Goal: Contribute content

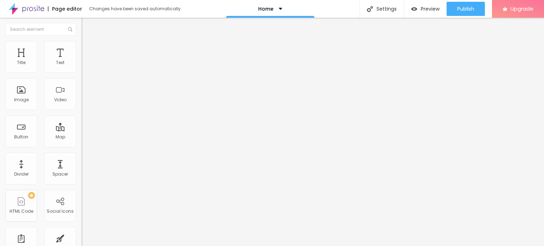
click at [81, 67] on input "Click me" at bounding box center [123, 63] width 85 height 7
paste input "Whatsapp 📞 :- [PHONE_NUMBER]"
type input "Whatsapp 📞 :- [PHONE_NUMBER]"
click at [81, 145] on input "https://" at bounding box center [123, 142] width 85 height 7
paste input "[DOMAIN_NAME][URL]"
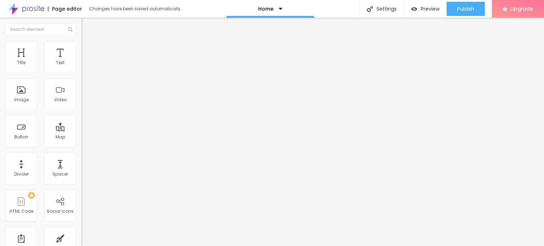
type input "[URL][DOMAIN_NAME]"
click at [81, 152] on div "URL [URL][DOMAIN_NAME]" at bounding box center [121, 143] width 81 height 17
click at [81, 157] on div "Open in new tab" at bounding box center [121, 157] width 81 height 4
click at [81, 60] on div "Add image" at bounding box center [121, 57] width 81 height 5
click at [81, 61] on span "Add image" at bounding box center [95, 58] width 29 height 6
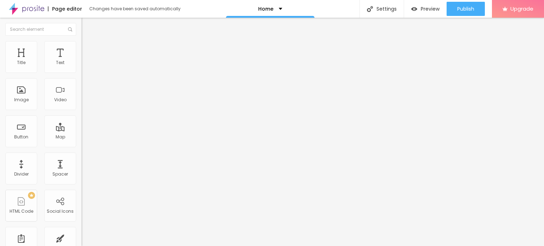
click at [81, 61] on span "Change image" at bounding box center [100, 58] width 38 height 6
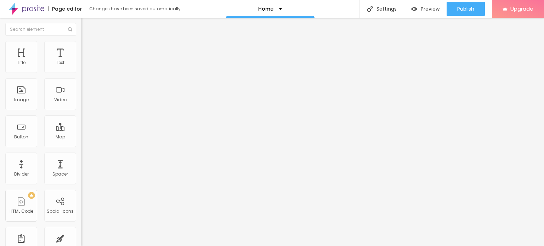
click at [81, 145] on input "https://" at bounding box center [123, 141] width 85 height 7
type input "[URL][DOMAIN_NAME]"
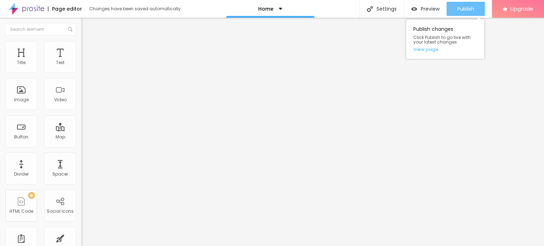
click at [465, 12] on span "Publish" at bounding box center [465, 9] width 17 height 6
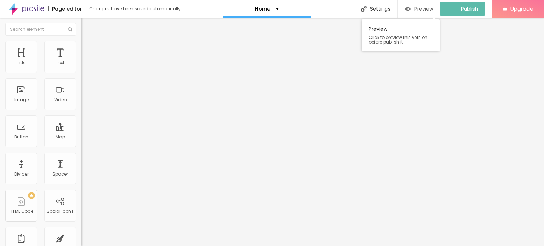
click at [430, 9] on span "Preview" at bounding box center [424, 9] width 19 height 6
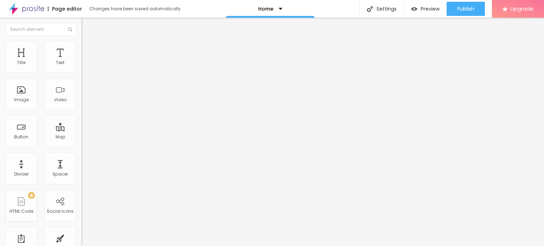
click at [39, 8] on img at bounding box center [26, 9] width 35 height 18
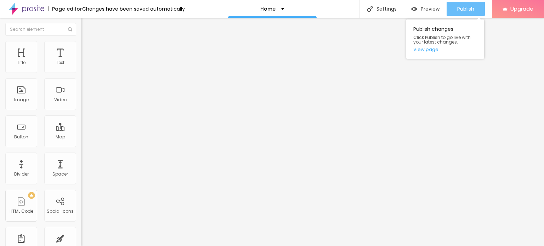
click at [468, 6] on span "Publish" at bounding box center [465, 9] width 17 height 6
